Goal: Task Accomplishment & Management: Complete application form

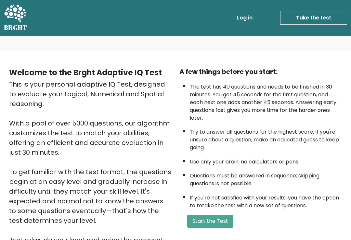
click at [227, 228] on button "Start the Test" at bounding box center [210, 221] width 46 height 13
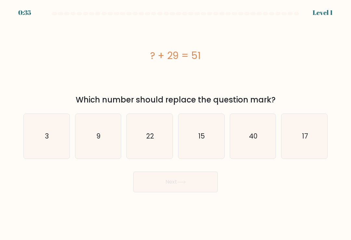
click at [160, 144] on icon "22" at bounding box center [149, 136] width 45 height 45
click at [175, 123] on input "c. 22" at bounding box center [175, 121] width 0 height 3
radio input "true"
click at [197, 183] on button "Next" at bounding box center [175, 182] width 84 height 21
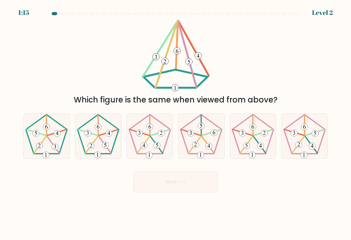
click at [105, 147] on icon at bounding box center [105, 145] width 2 height 4
click at [175, 123] on input "b." at bounding box center [175, 121] width 0 height 3
radio input "true"
click at [176, 188] on button "Next" at bounding box center [175, 182] width 84 height 21
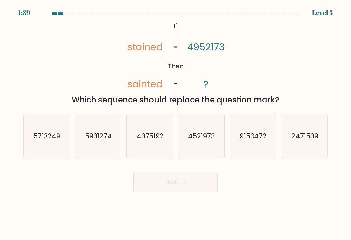
click at [206, 149] on icon "4521973" at bounding box center [201, 136] width 45 height 45
click at [176, 123] on input "d. 4521973" at bounding box center [175, 121] width 0 height 3
radio input "true"
click at [200, 187] on button "Next" at bounding box center [175, 182] width 84 height 21
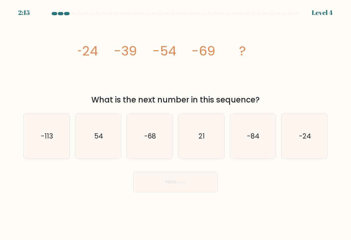
click at [260, 147] on icon "-84" at bounding box center [252, 136] width 45 height 45
click at [176, 123] on input "e. -84" at bounding box center [175, 121] width 0 height 3
radio input "true"
click at [198, 185] on button "Next" at bounding box center [175, 182] width 84 height 21
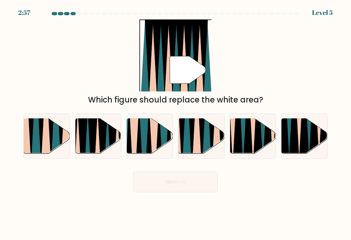
click at [212, 149] on icon at bounding box center [212, 118] width 10 height 92
click at [176, 123] on input "d." at bounding box center [175, 121] width 0 height 3
radio input "true"
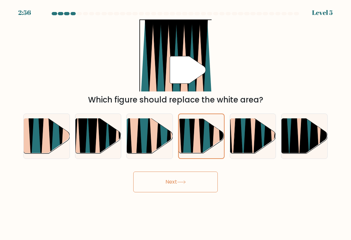
click at [198, 180] on button "Next" at bounding box center [175, 182] width 84 height 21
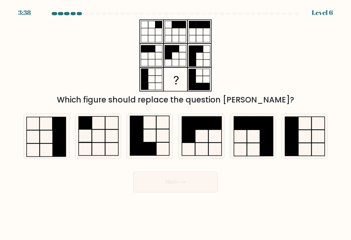
click at [154, 145] on icon at bounding box center [149, 136] width 45 height 45
click at [175, 123] on input "c." at bounding box center [175, 121] width 0 height 3
radio input "true"
click at [202, 181] on button "Next" at bounding box center [175, 182] width 84 height 21
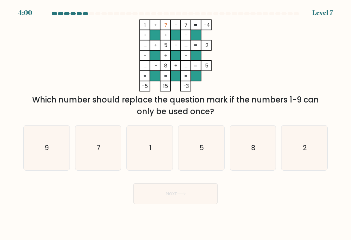
click at [261, 157] on icon "8" at bounding box center [252, 148] width 45 height 45
click at [176, 123] on input "e. 8" at bounding box center [175, 121] width 0 height 3
radio input "true"
click at [52, 160] on icon "9" at bounding box center [46, 148] width 45 height 45
click at [175, 123] on input "a. 9" at bounding box center [175, 121] width 0 height 3
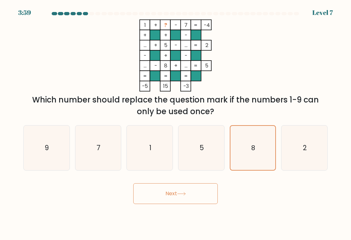
radio input "true"
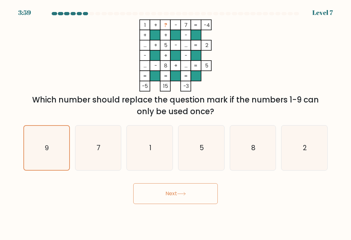
click at [169, 194] on button "Next" at bounding box center [175, 194] width 84 height 21
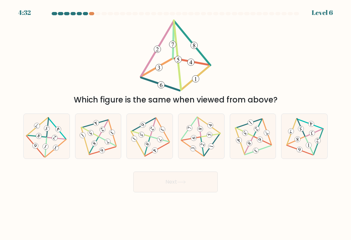
click at [161, 147] on icon at bounding box center [149, 137] width 37 height 36
click at [175, 123] on input "c." at bounding box center [175, 121] width 0 height 3
radio input "true"
click at [183, 184] on icon at bounding box center [181, 183] width 9 height 4
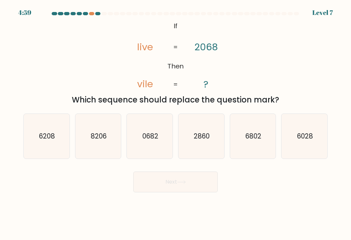
click at [303, 152] on icon "6028" at bounding box center [304, 136] width 45 height 45
click at [176, 123] on input "f. 6028" at bounding box center [175, 121] width 0 height 3
radio input "true"
click at [190, 186] on button "Next" at bounding box center [175, 182] width 84 height 21
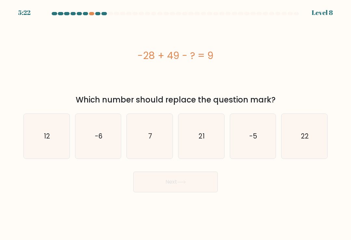
click at [161, 148] on icon "7" at bounding box center [149, 136] width 45 height 45
click at [175, 123] on input "c. 7" at bounding box center [175, 121] width 0 height 3
radio input "true"
click at [186, 184] on icon at bounding box center [181, 183] width 9 height 4
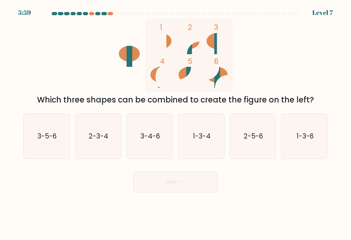
click at [213, 150] on icon "1-3-4" at bounding box center [201, 136] width 45 height 45
click at [176, 123] on input "d. 1-3-4" at bounding box center [175, 121] width 0 height 3
radio input "true"
click at [301, 144] on icon "1-3-6" at bounding box center [304, 136] width 45 height 45
click at [176, 123] on input "f. 1-3-6" at bounding box center [175, 121] width 0 height 3
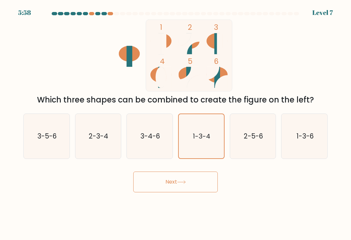
radio input "true"
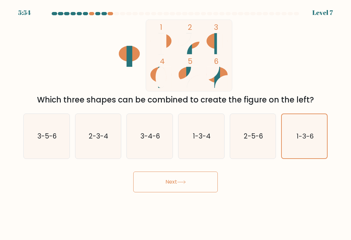
click at [206, 182] on button "Next" at bounding box center [175, 182] width 84 height 21
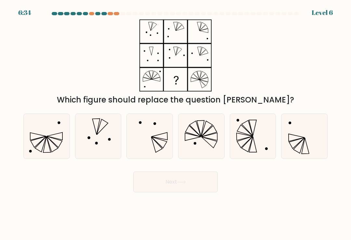
click at [209, 154] on icon at bounding box center [201, 136] width 45 height 45
click at [176, 123] on input "d." at bounding box center [175, 121] width 0 height 3
radio input "true"
click at [208, 187] on button "Next" at bounding box center [175, 182] width 84 height 21
